Goal: Navigation & Orientation: Find specific page/section

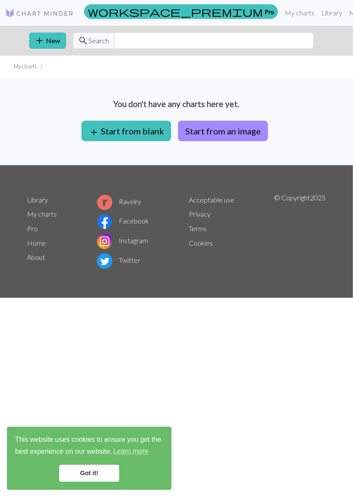
click at [255, 141] on button "Start from an image" at bounding box center [223, 131] width 90 height 21
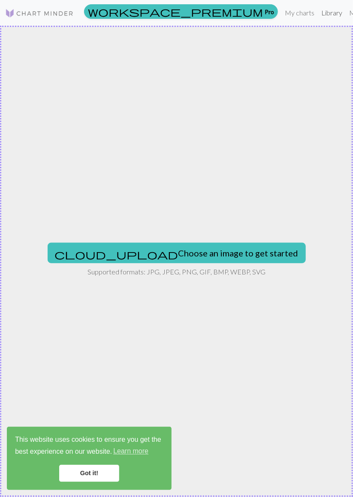
click at [317, 14] on link "Library" at bounding box center [331, 12] width 28 height 17
